Goal: Information Seeking & Learning: Find specific fact

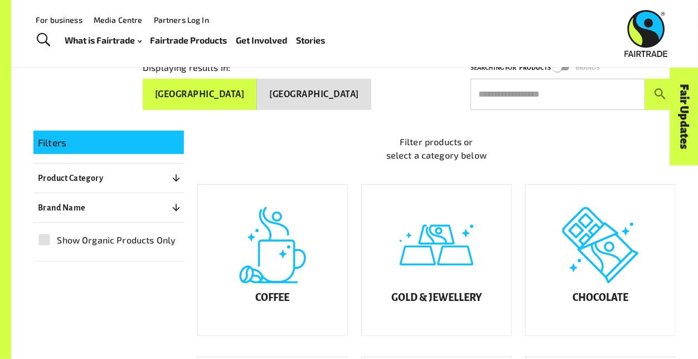
scroll to position [132, 0]
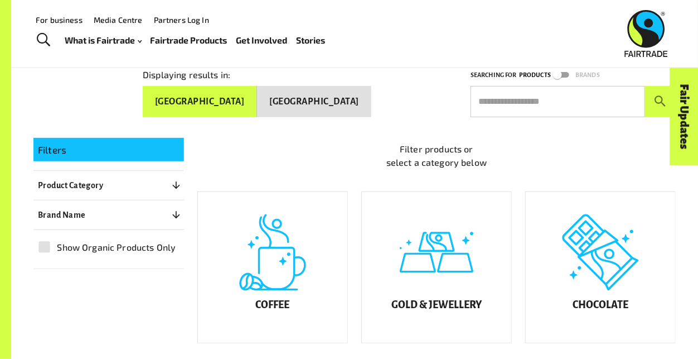
click at [148, 175] on button "Product Category 0" at bounding box center [108, 185] width 151 height 20
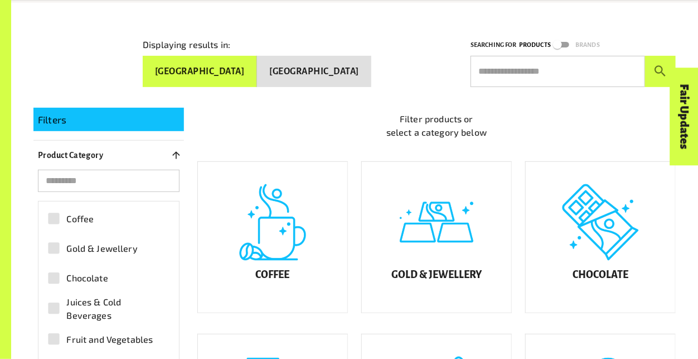
scroll to position [163, 0]
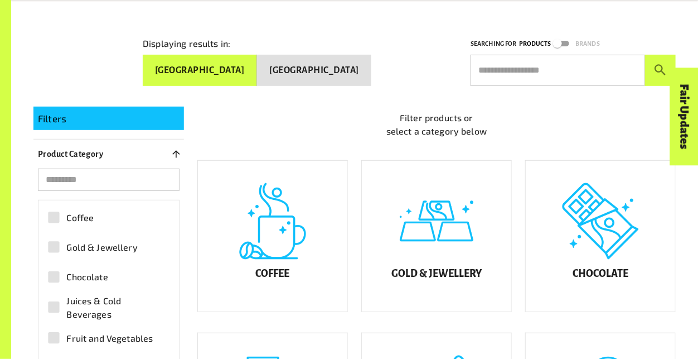
click at [147, 173] on input "search" at bounding box center [109, 179] width 142 height 22
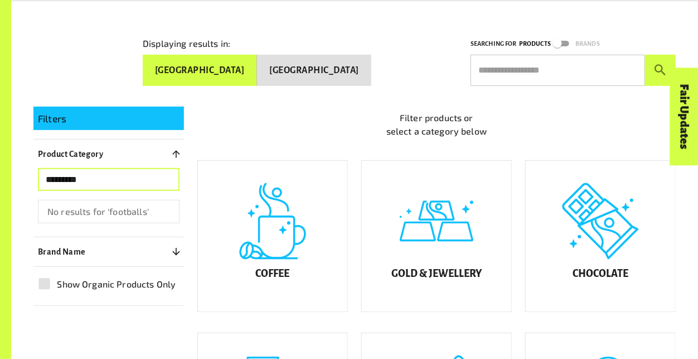
type input "*********"
click at [347, 79] on button "[GEOGRAPHIC_DATA]" at bounding box center [314, 70] width 114 height 31
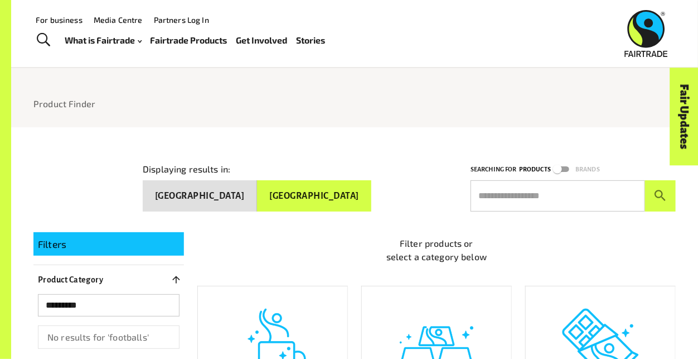
scroll to position [13, 0]
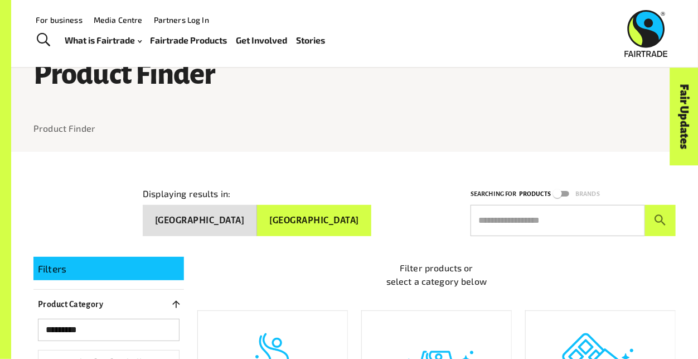
click at [255, 216] on button "[GEOGRAPHIC_DATA]" at bounding box center [200, 220] width 114 height 31
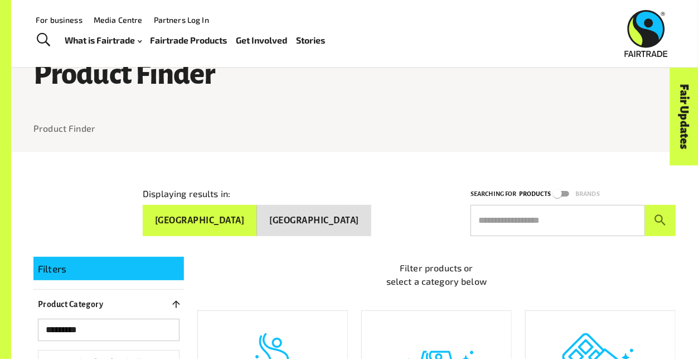
click at [548, 223] on input "text" at bounding box center [558, 220] width 175 height 31
click at [551, 215] on input "text" at bounding box center [558, 220] width 175 height 31
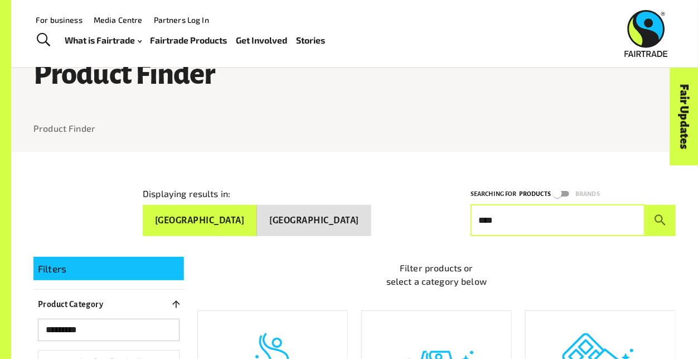
type input "*"
type input "*********"
click at [662, 218] on icon "submit" at bounding box center [660, 219] width 15 height 15
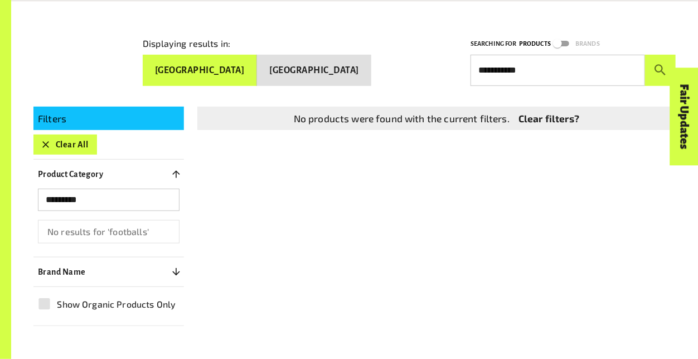
scroll to position [164, 0]
